Goal: Find specific page/section

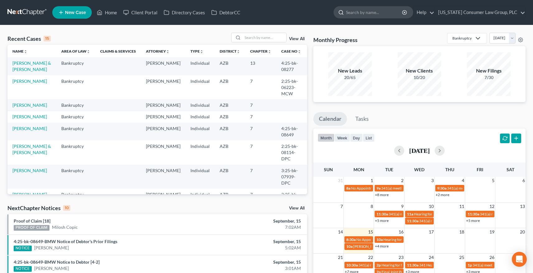
click at [373, 14] on input "search" at bounding box center [374, 13] width 57 height 12
type input "[PERSON_NAME]"
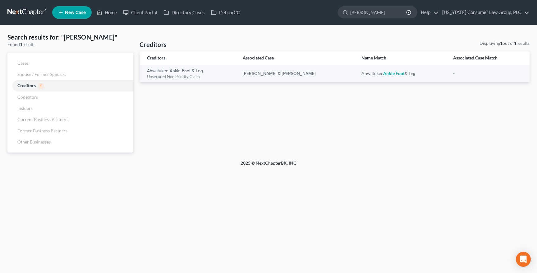
drag, startPoint x: 390, startPoint y: 13, endPoint x: 320, endPoint y: 7, distance: 70.2
click at [320, 7] on ul "New Case Home Client Portal Directory Cases DebtorCC [PERSON_NAME] - No Result …" at bounding box center [291, 12] width 478 height 16
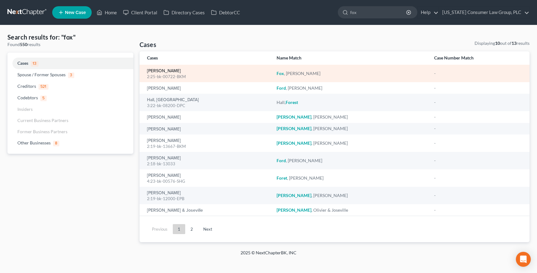
type input "fox"
click at [165, 70] on link "[PERSON_NAME]" at bounding box center [164, 71] width 34 height 4
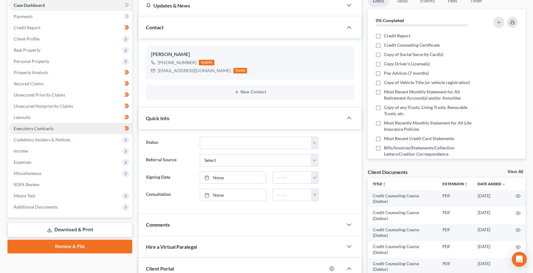
scroll to position [66, 0]
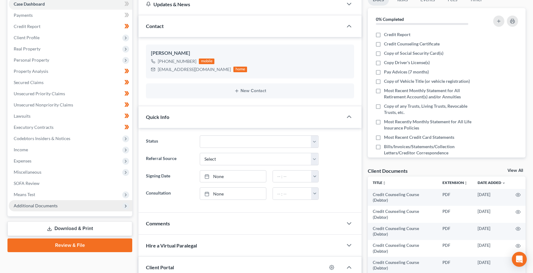
click at [27, 205] on span "Additional Documents" at bounding box center [36, 205] width 44 height 5
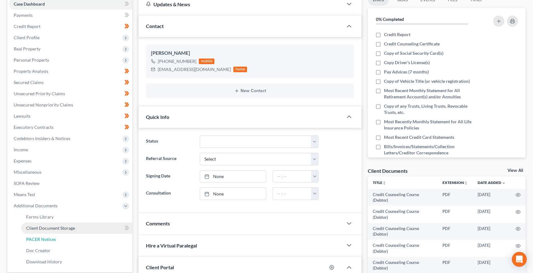
drag, startPoint x: 35, startPoint y: 236, endPoint x: 41, endPoint y: 230, distance: 8.6
click at [35, 236] on span "PACER Notices" at bounding box center [41, 238] width 30 height 5
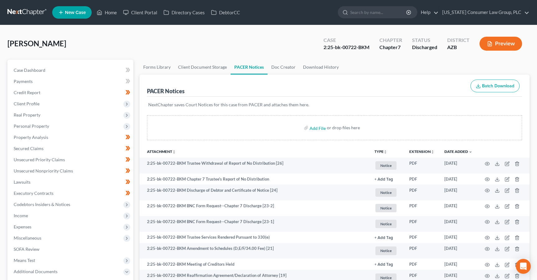
click at [261, 37] on div "[PERSON_NAME] Upgraded Case 2:25-bk-00722-BKM Chapter Chapter 7 Status Discharg…" at bounding box center [268, 46] width 522 height 27
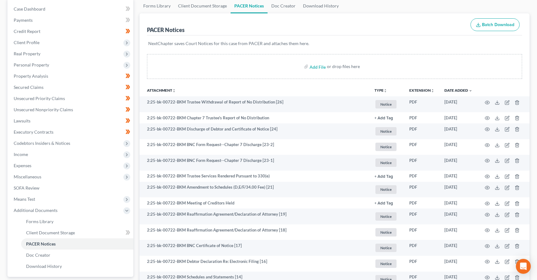
scroll to position [68, 0]
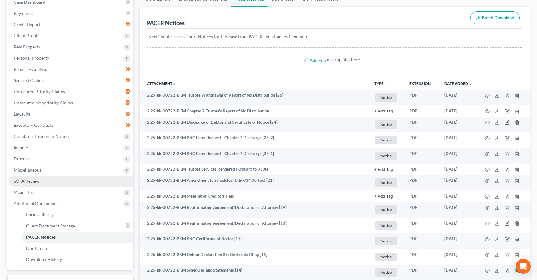
click at [32, 177] on link "SOFA Review" at bounding box center [71, 181] width 125 height 11
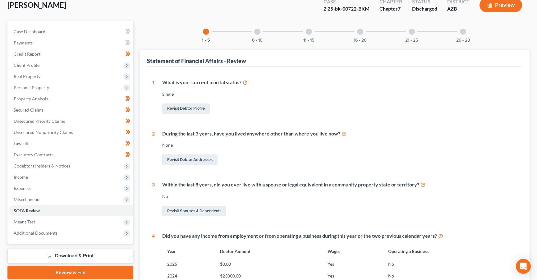
scroll to position [42, 0]
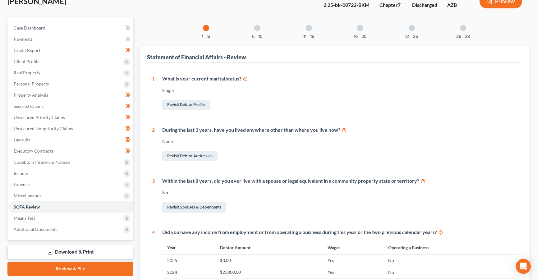
click at [410, 31] on div "21 - 25" at bounding box center [411, 27] width 21 height 21
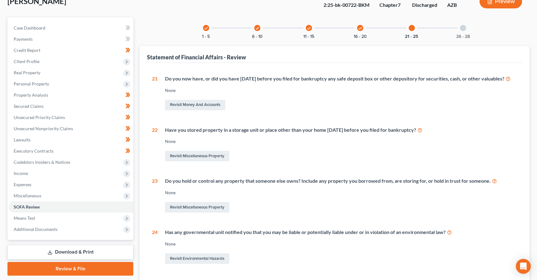
click at [355, 31] on div "check 16 - 20" at bounding box center [360, 27] width 21 height 21
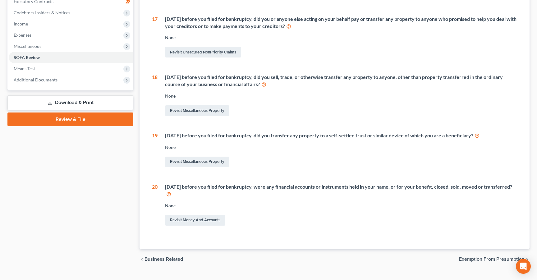
scroll to position [191, 0]
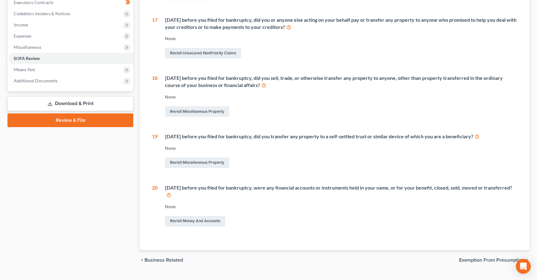
click at [171, 193] on icon at bounding box center [168, 195] width 5 height 6
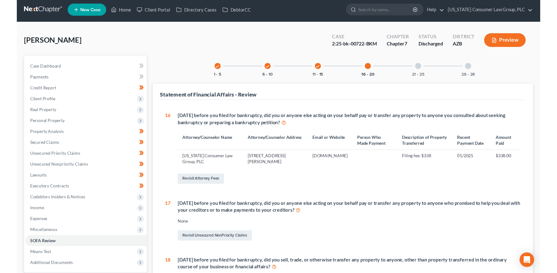
scroll to position [0, 0]
